Goal: Transaction & Acquisition: Book appointment/travel/reservation

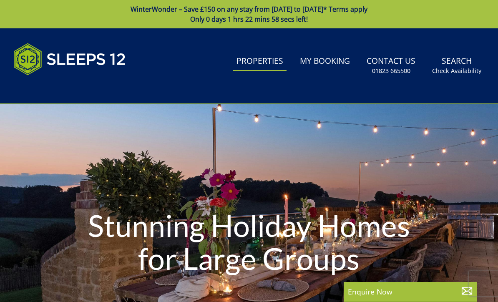
click at [459, 63] on link "Search Check Availability" at bounding box center [457, 65] width 56 height 27
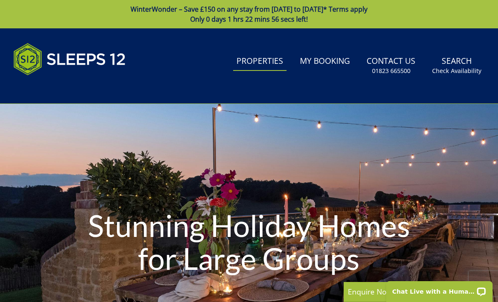
click at [458, 66] on link "Search Check Availability" at bounding box center [457, 65] width 56 height 27
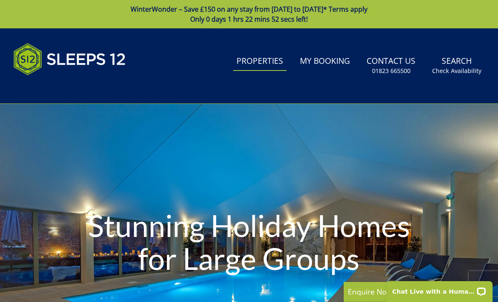
click at [458, 68] on small "Check Availability" at bounding box center [456, 71] width 49 height 8
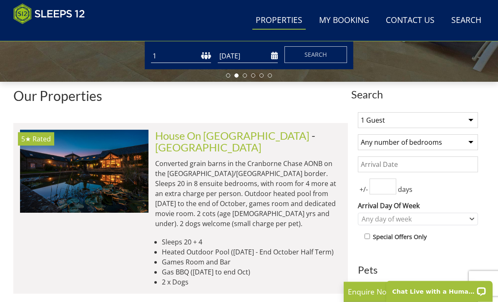
scroll to position [250, 0]
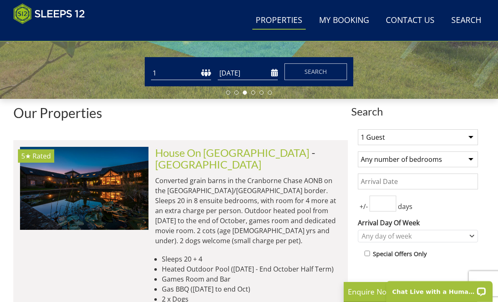
click at [405, 184] on input "Date" at bounding box center [418, 181] width 120 height 16
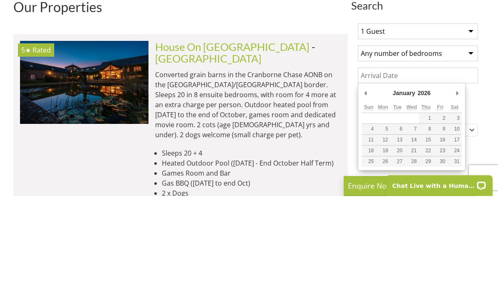
type input "[DATE]"
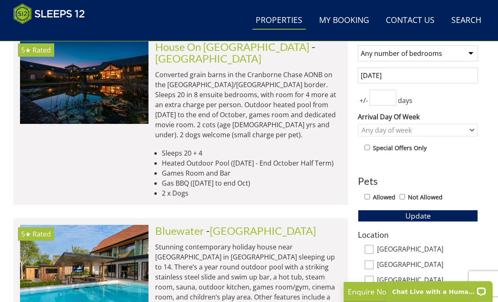
click at [384, 100] on input "number" at bounding box center [382, 98] width 27 height 16
type input "2"
click at [465, 99] on div "+/- 2 days" at bounding box center [418, 98] width 120 height 16
click at [477, 125] on div "Any day of week" at bounding box center [418, 130] width 120 height 13
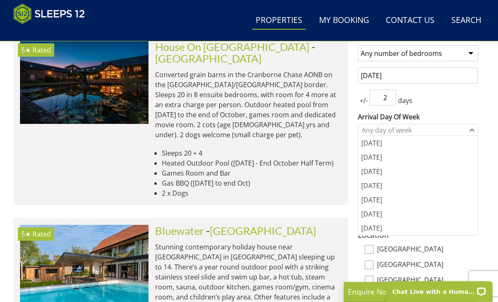
click at [373, 204] on div "[DATE]" at bounding box center [417, 200] width 119 height 14
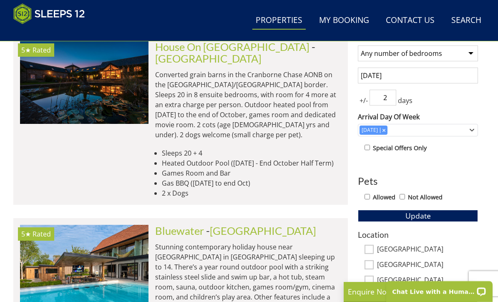
click at [411, 218] on span "Update" at bounding box center [417, 216] width 25 height 10
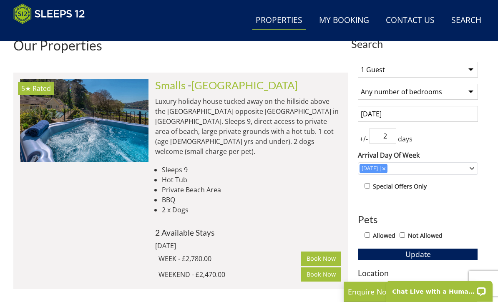
scroll to position [313, 0]
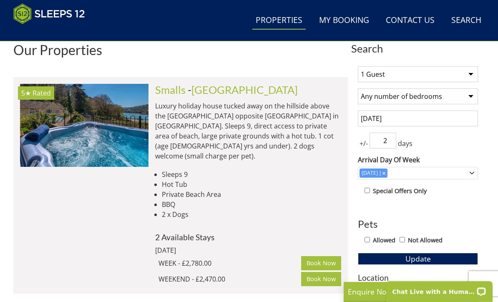
click at [475, 93] on select "Any number of bedrooms 1 Bedroom 2 Bedrooms 3 Bedrooms 4 Bedrooms 5 Bedrooms 6 …" at bounding box center [418, 96] width 120 height 16
select select "6"
click at [419, 258] on span "Update" at bounding box center [417, 258] width 25 height 10
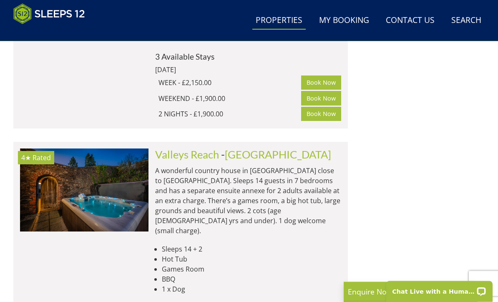
scroll to position [1247, 0]
click at [118, 148] on img at bounding box center [84, 189] width 128 height 83
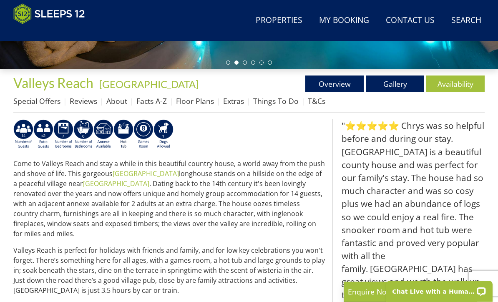
scroll to position [280, 0]
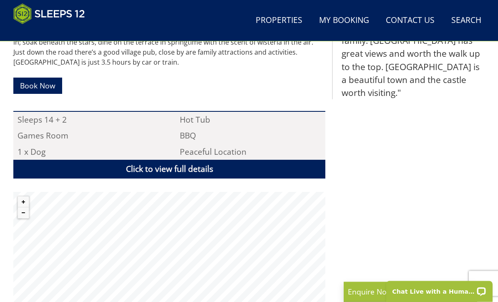
click at [214, 160] on link "Click to view full details" at bounding box center [169, 169] width 312 height 19
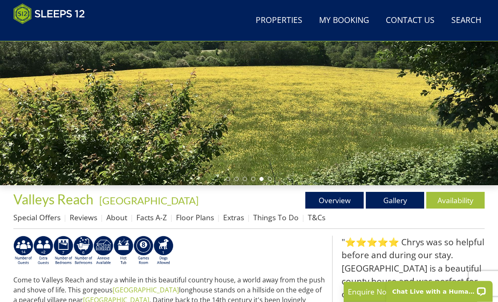
scroll to position [172, 0]
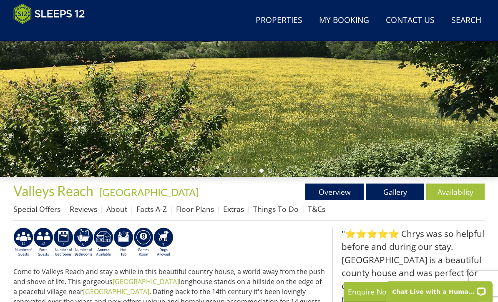
click at [194, 205] on link "Floor Plans" at bounding box center [195, 209] width 38 height 10
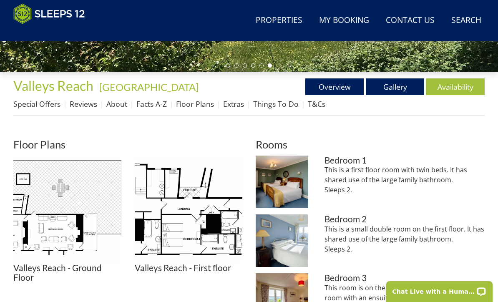
scroll to position [271, 0]
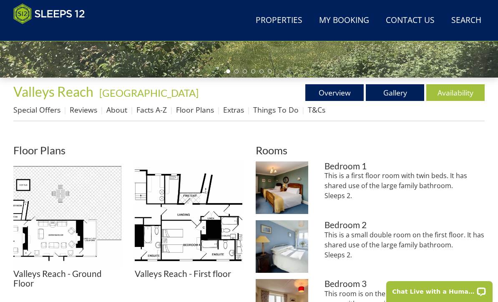
click at [446, 213] on div "Bedroom 1 This is a first floor room with twin beds. It has shared use of the l…" at bounding box center [404, 187] width 160 height 53
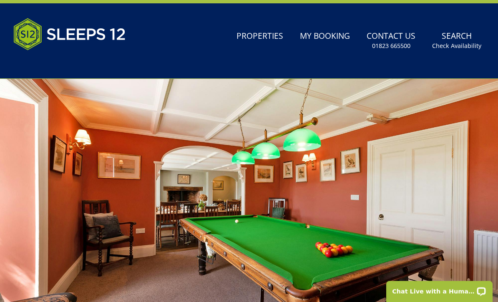
scroll to position [0, 0]
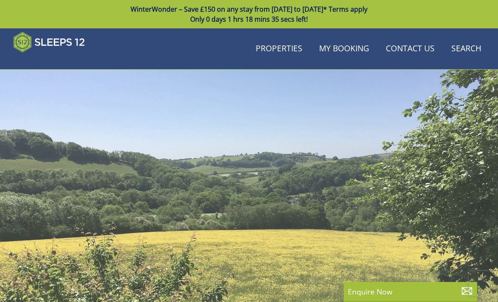
scroll to position [172, 0]
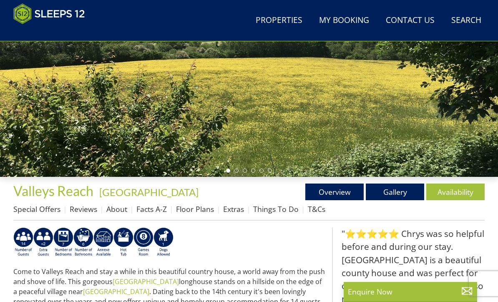
select select "6"
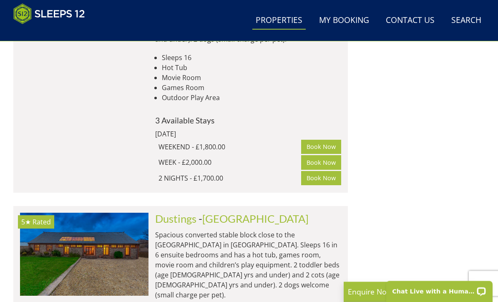
scroll to position [1674, 0]
click at [112, 213] on img at bounding box center [84, 254] width 128 height 83
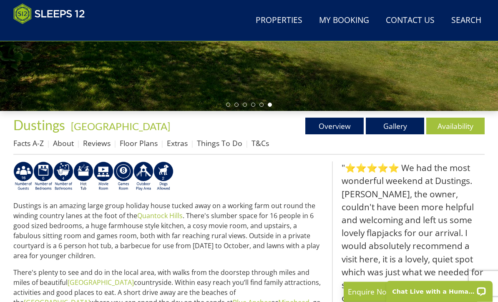
scroll to position [238, 0]
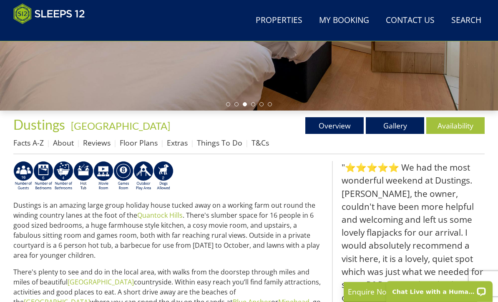
click at [143, 143] on link "Floor Plans" at bounding box center [139, 143] width 38 height 10
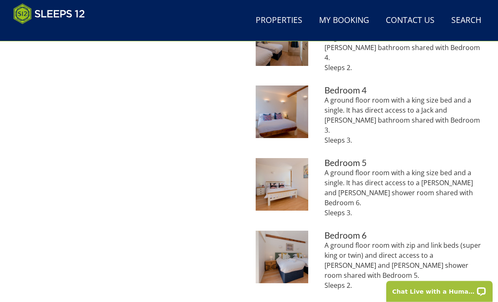
scroll to position [554, 0]
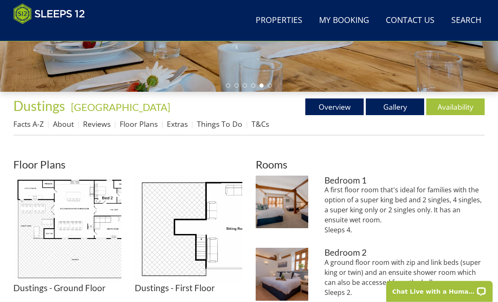
scroll to position [257, 0]
click at [93, 246] on img at bounding box center [67, 229] width 108 height 108
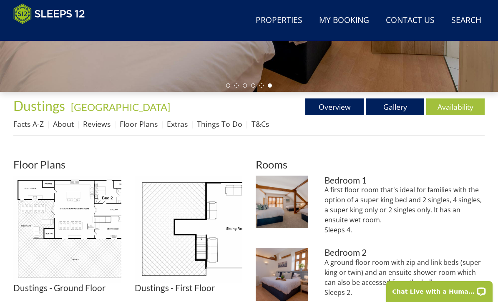
click at [195, 248] on img at bounding box center [189, 229] width 108 height 108
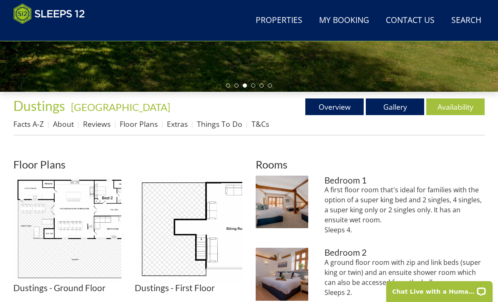
scroll to position [258, 0]
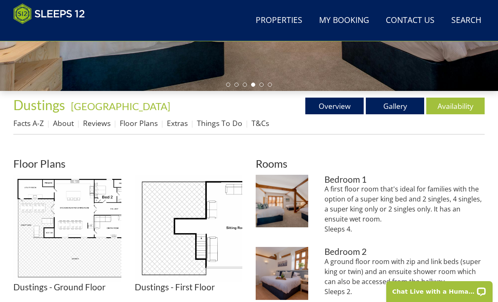
click at [107, 228] on img at bounding box center [67, 229] width 108 height 108
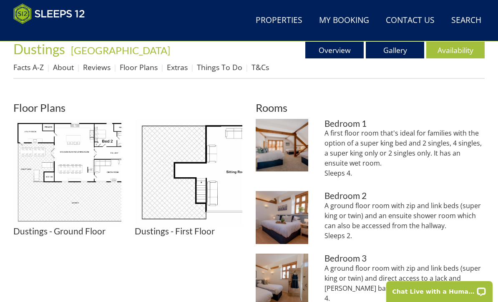
scroll to position [314, 0]
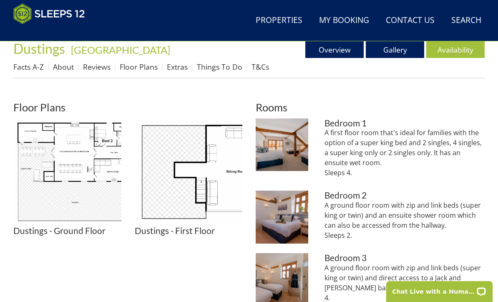
click at [287, 150] on img at bounding box center [282, 144] width 53 height 53
click at [294, 217] on img at bounding box center [282, 216] width 53 height 53
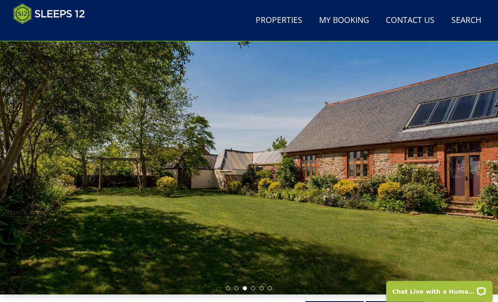
scroll to position [0, 0]
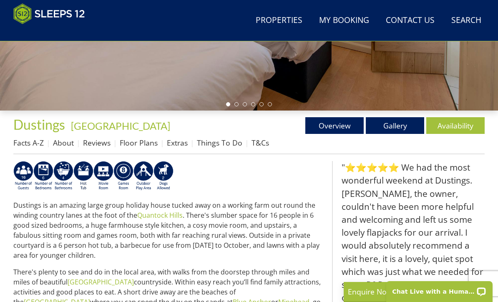
select select "6"
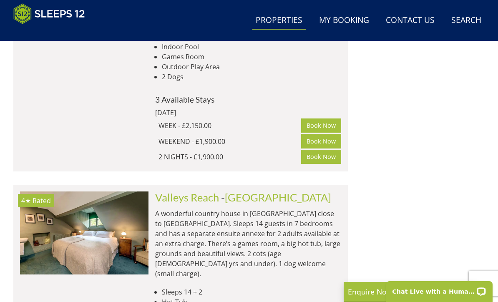
scroll to position [1203, 0]
click at [112, 192] on img at bounding box center [84, 233] width 128 height 83
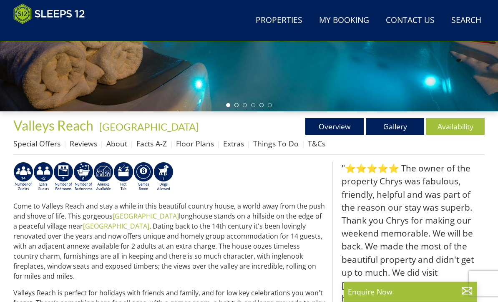
scroll to position [238, 0]
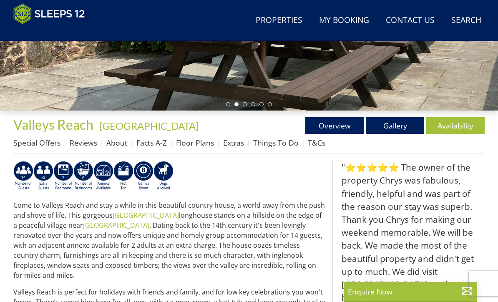
click at [151, 143] on link "Facts A-Z" at bounding box center [151, 143] width 30 height 10
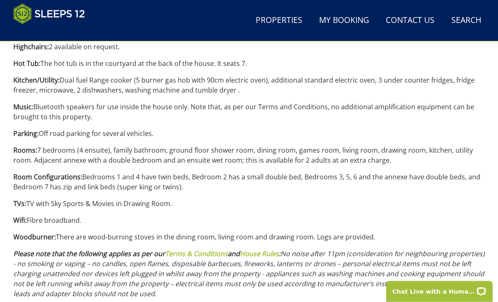
scroll to position [912, 0]
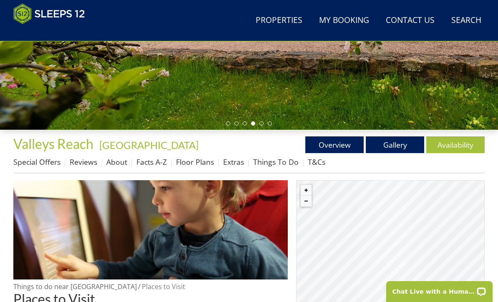
scroll to position [218, 0]
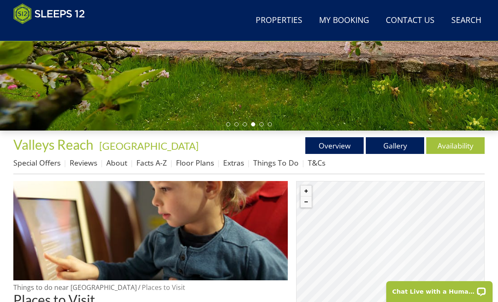
click at [197, 167] on link "Floor Plans" at bounding box center [195, 163] width 38 height 10
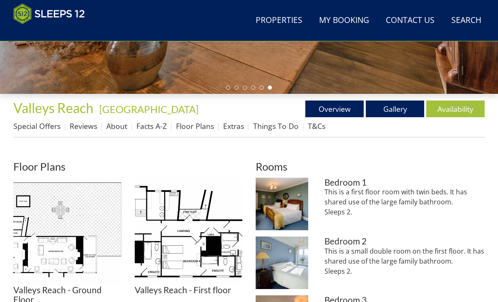
scroll to position [268, 0]
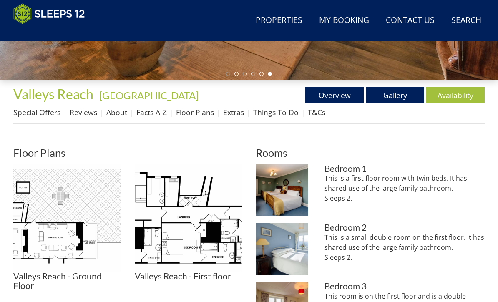
click at [52, 252] on img at bounding box center [67, 218] width 108 height 108
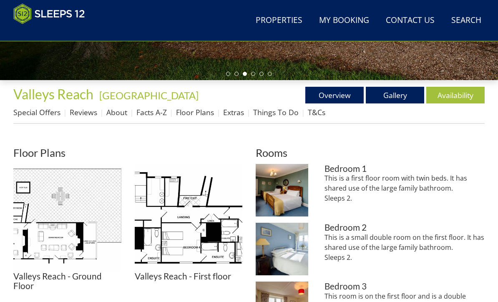
click at [199, 222] on img at bounding box center [189, 218] width 108 height 108
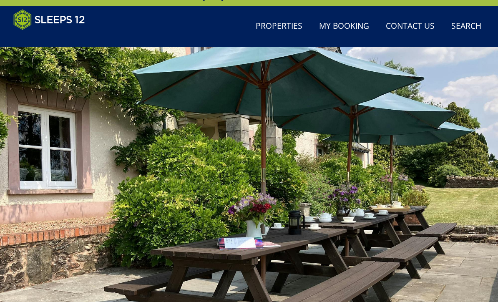
scroll to position [22, 0]
